Goal: Task Accomplishment & Management: Complete application form

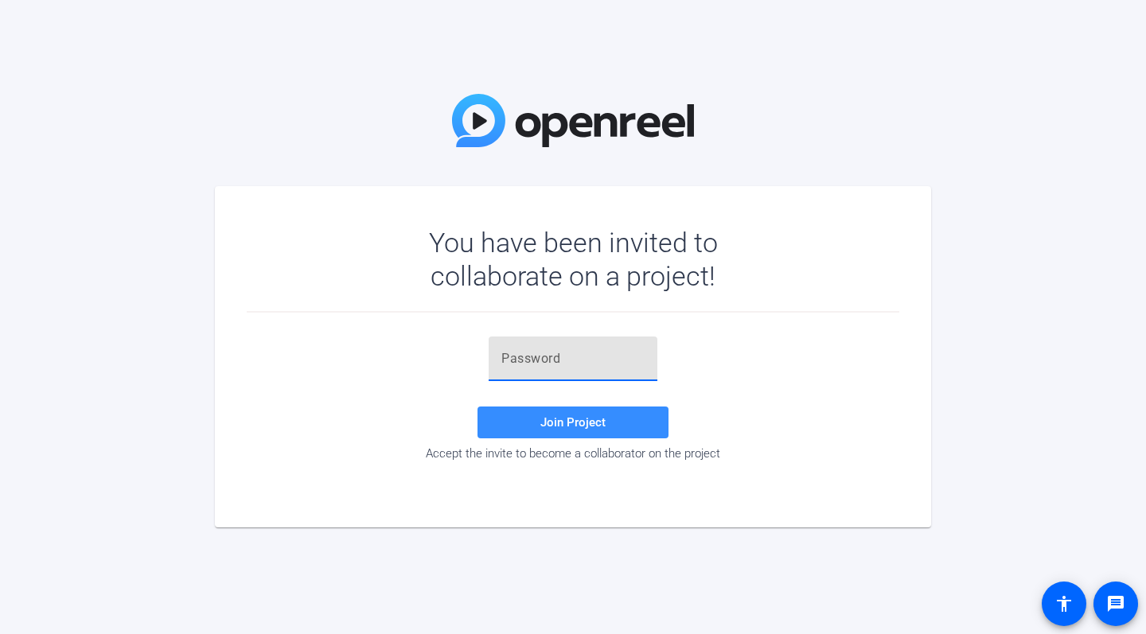
click at [636, 365] on input "text" at bounding box center [572, 358] width 143 height 19
paste input "TblIrZ"
type input "TblIrZ"
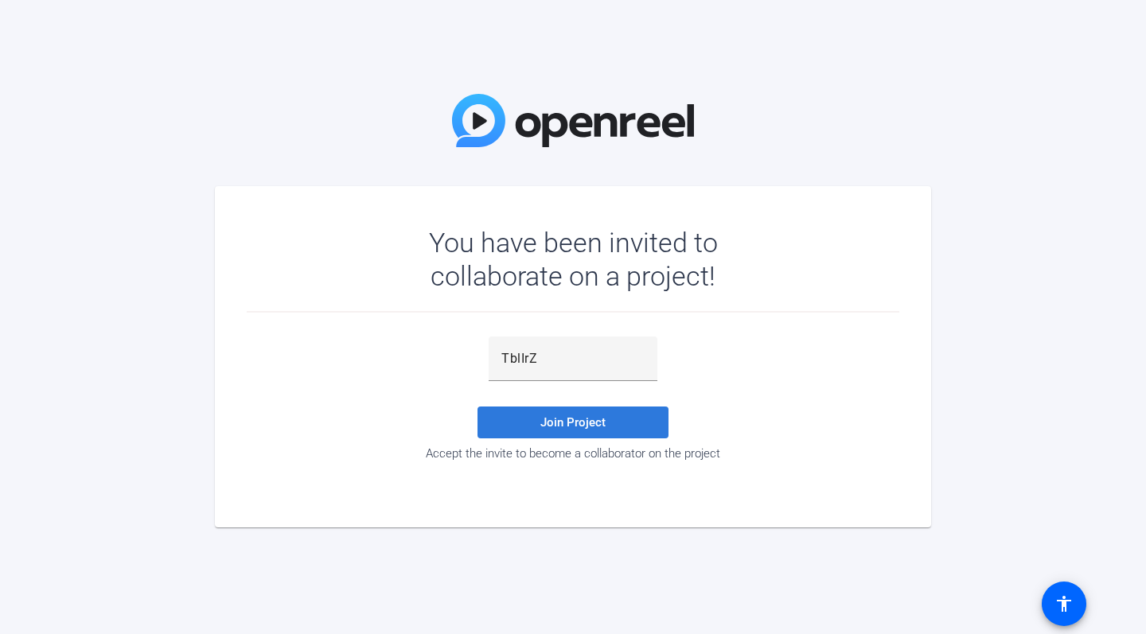
click at [597, 432] on span at bounding box center [572, 422] width 191 height 38
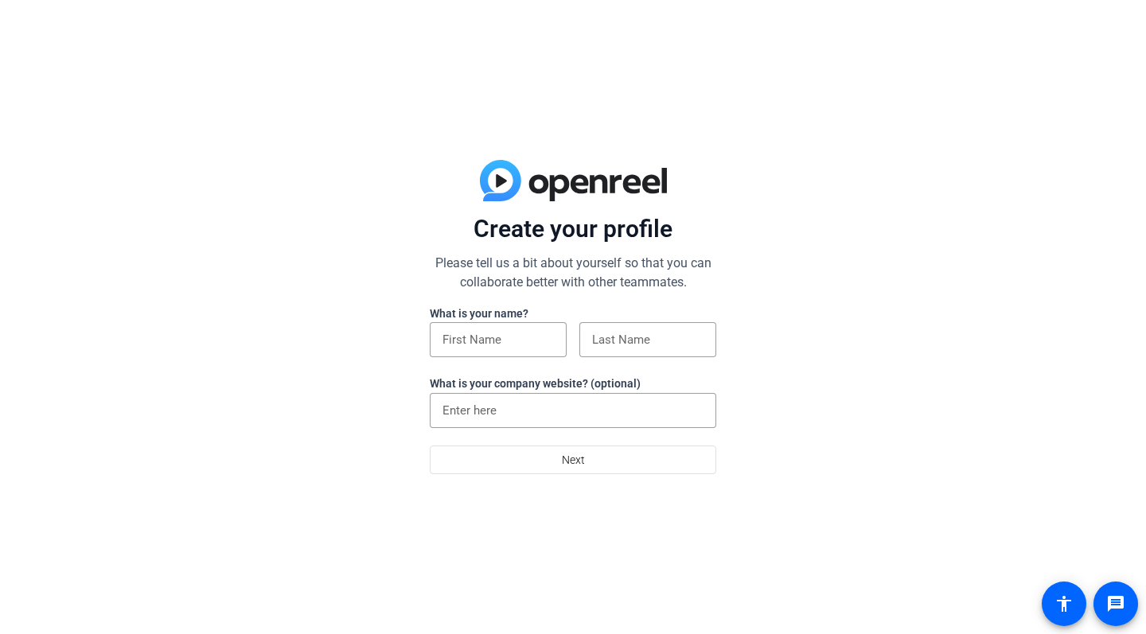
click at [512, 364] on div at bounding box center [498, 366] width 137 height 18
type input "Miranda"
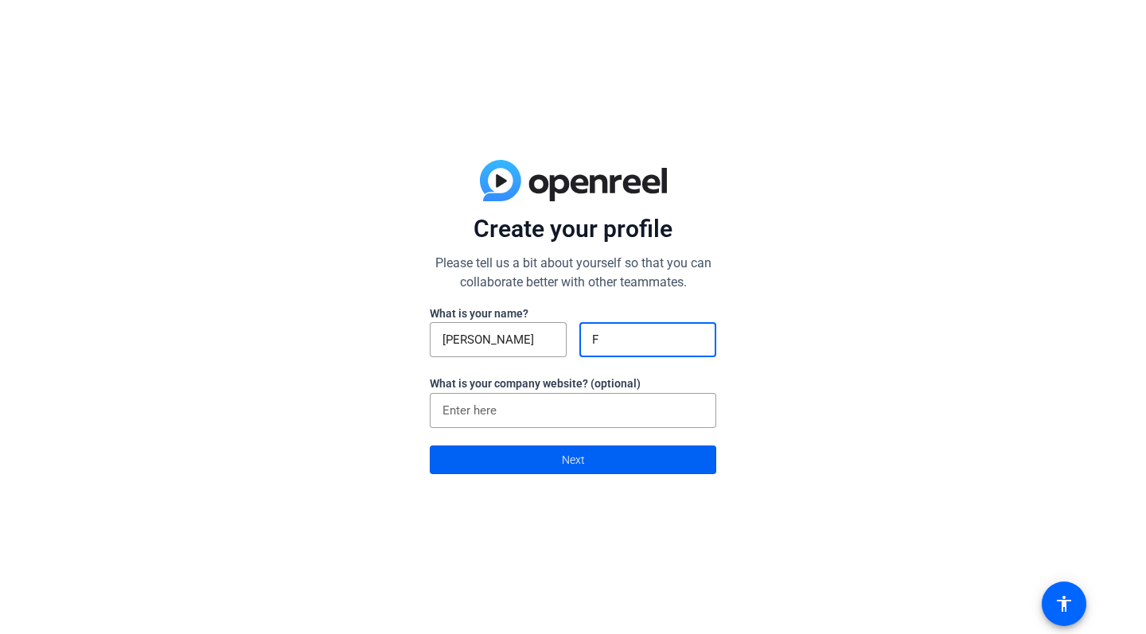
type input "F"
click at [611, 469] on span at bounding box center [572, 460] width 285 height 38
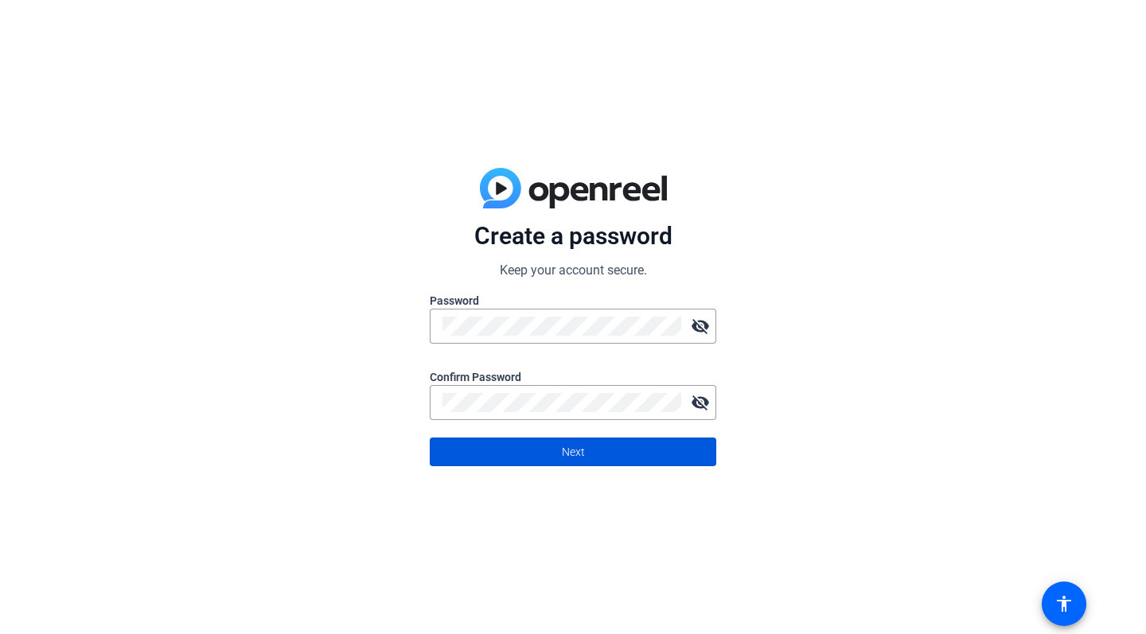
click at [531, 447] on span at bounding box center [572, 452] width 285 height 38
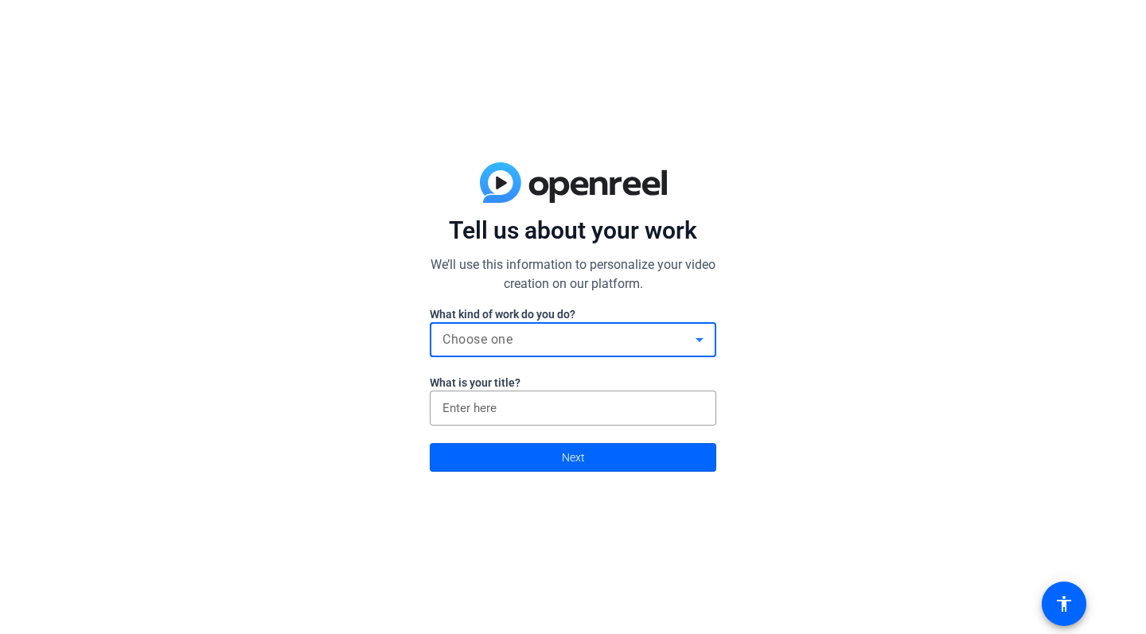
click at [515, 344] on div "Choose one" at bounding box center [568, 339] width 253 height 19
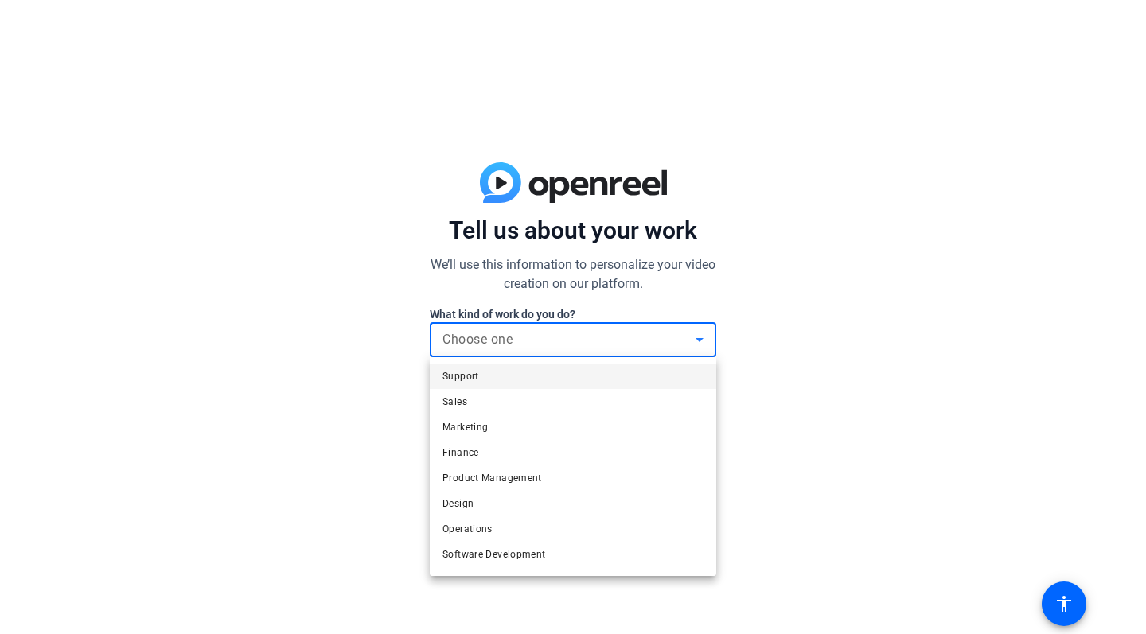
click at [333, 412] on div at bounding box center [573, 317] width 1146 height 634
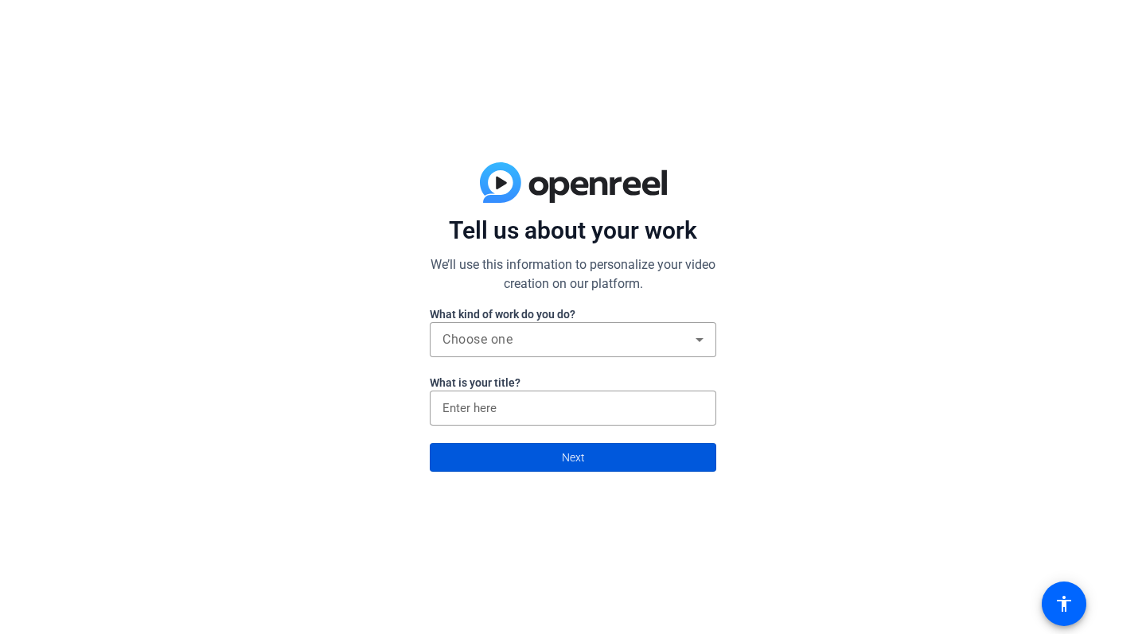
click at [515, 445] on span at bounding box center [572, 457] width 285 height 38
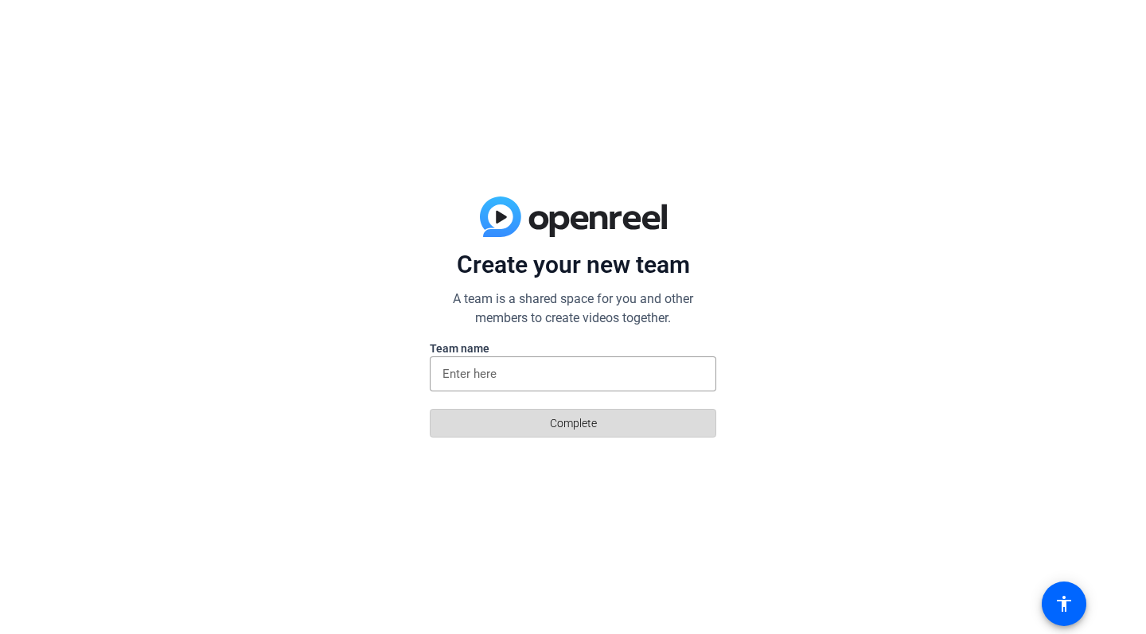
click at [508, 414] on span at bounding box center [572, 423] width 285 height 38
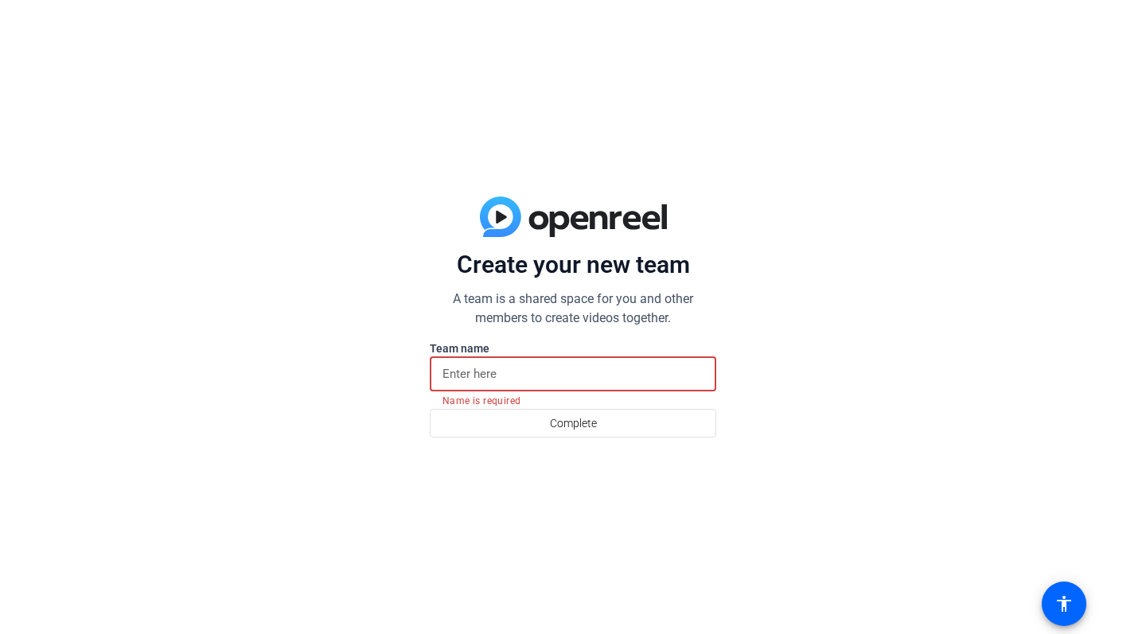
click at [500, 378] on input at bounding box center [572, 373] width 261 height 19
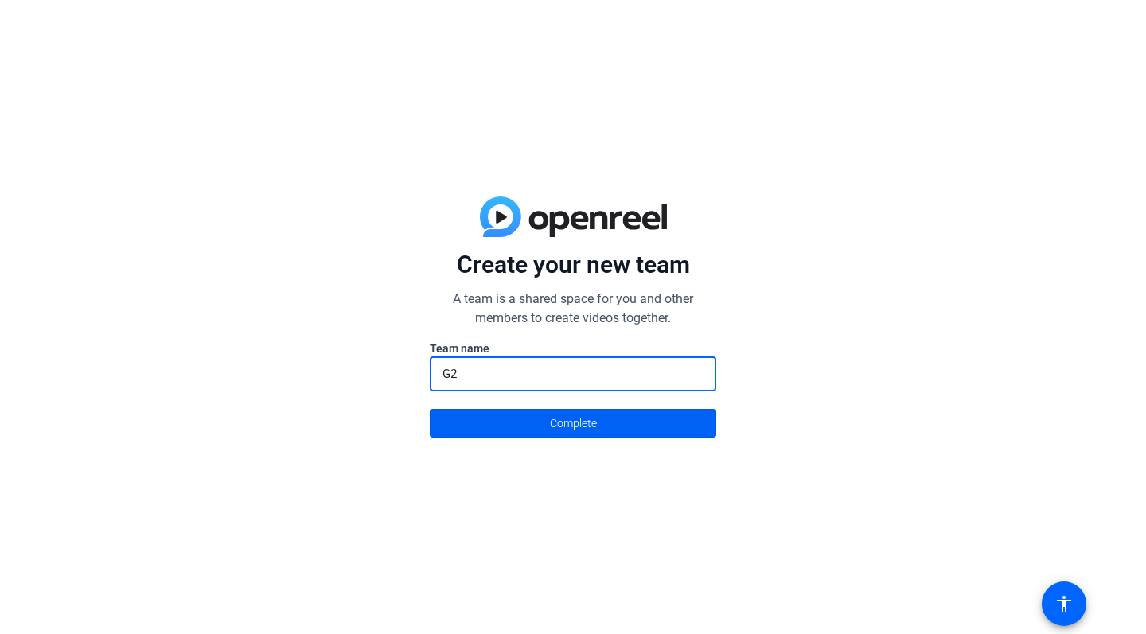
type input "G2"
click at [500, 414] on span at bounding box center [572, 423] width 285 height 38
